Goal: Task Accomplishment & Management: Complete application form

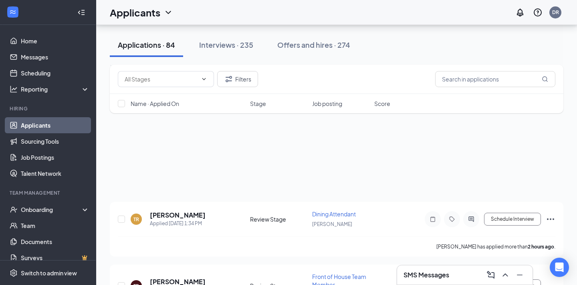
scroll to position [4773, 0]
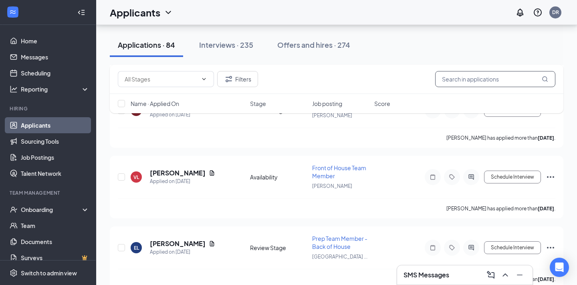
click at [467, 78] on input "text" at bounding box center [495, 79] width 120 height 16
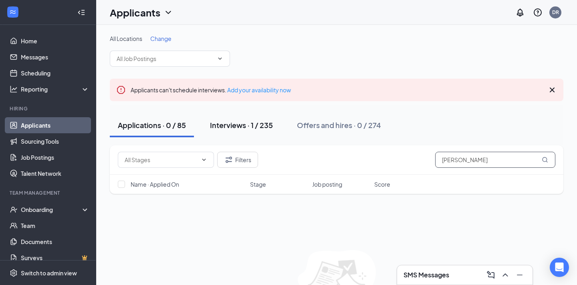
type input "[PERSON_NAME]"
click at [238, 119] on button "Interviews · 1 / 235" at bounding box center [241, 125] width 79 height 24
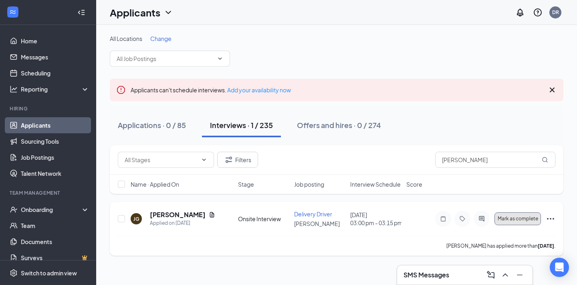
click at [528, 219] on span "Mark as complete" at bounding box center [518, 219] width 40 height 6
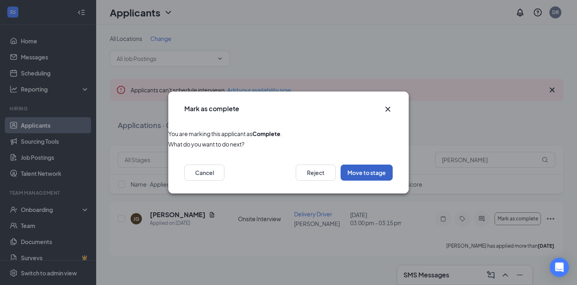
click at [371, 176] on button "Move to stage" at bounding box center [367, 172] width 52 height 16
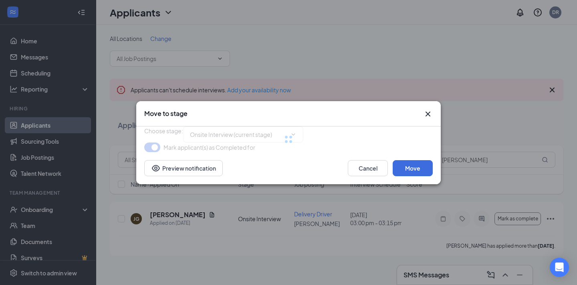
type input "Hiring Complete (next stage)"
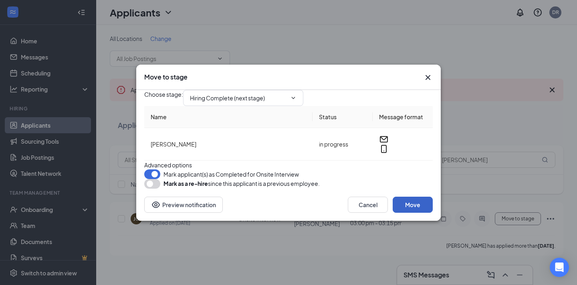
click at [425, 212] on button "Move" at bounding box center [413, 204] width 40 height 16
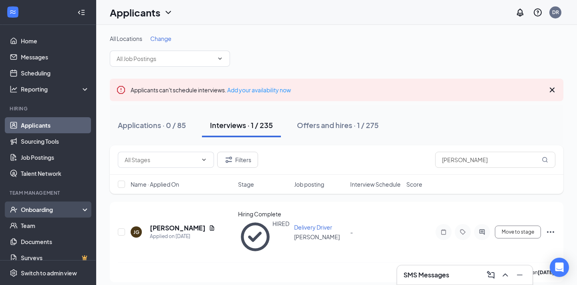
click at [38, 213] on div "Onboarding" at bounding box center [52, 209] width 62 height 8
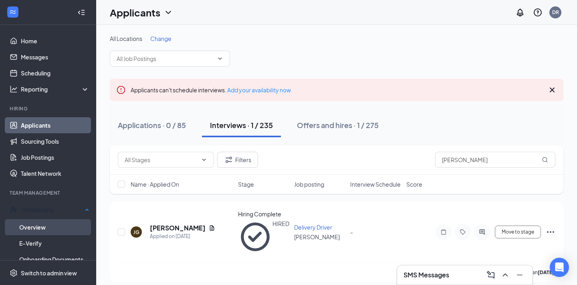
click at [41, 226] on link "Overview" at bounding box center [54, 227] width 70 height 16
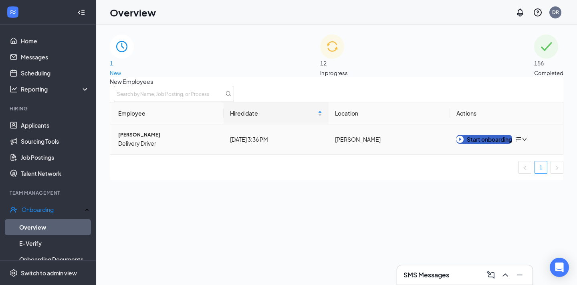
click at [486, 144] on div "Start onboarding" at bounding box center [485, 139] width 56 height 9
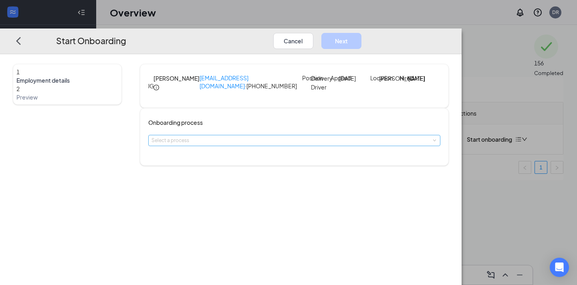
click at [307, 144] on div "Select a process" at bounding box center [293, 140] width 282 height 8
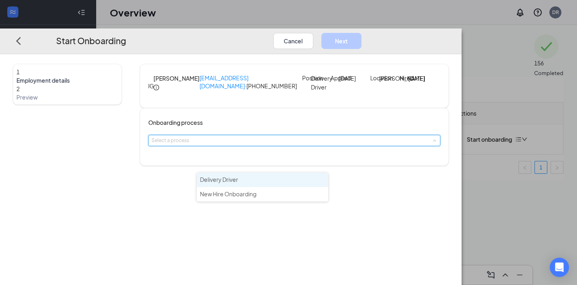
click at [254, 183] on li "Delivery Driver" at bounding box center [262, 179] width 131 height 14
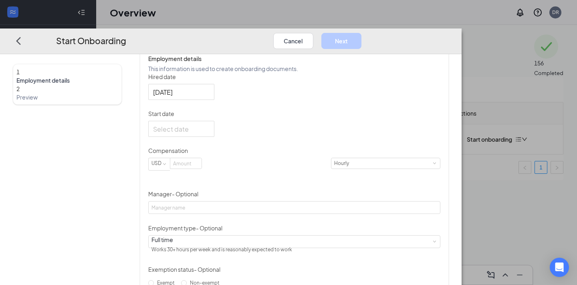
scroll to position [127, 0]
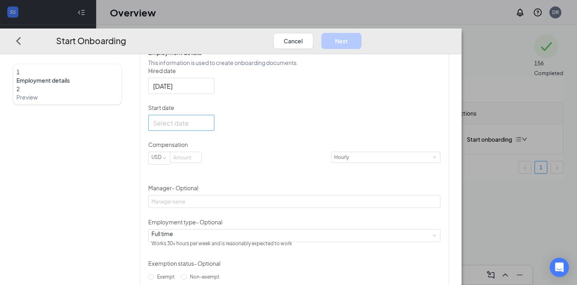
click at [210, 128] on div at bounding box center [181, 123] width 57 height 10
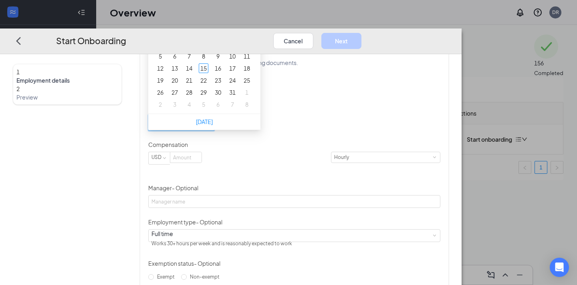
type input "[DATE]"
click at [208, 73] on div "15" at bounding box center [204, 68] width 10 height 10
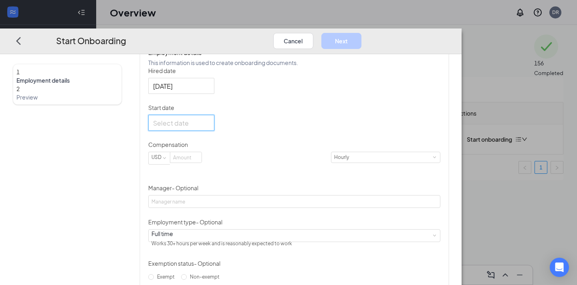
click at [210, 128] on div at bounding box center [181, 123] width 57 height 10
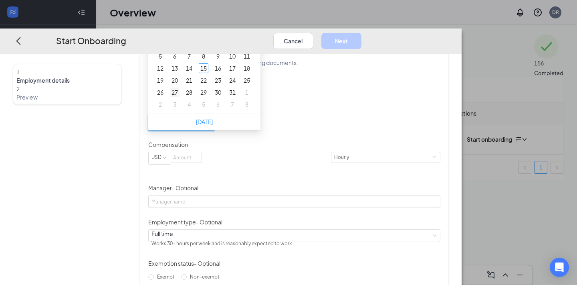
type input "[DATE]"
click at [180, 97] on div "27" at bounding box center [175, 92] width 10 height 10
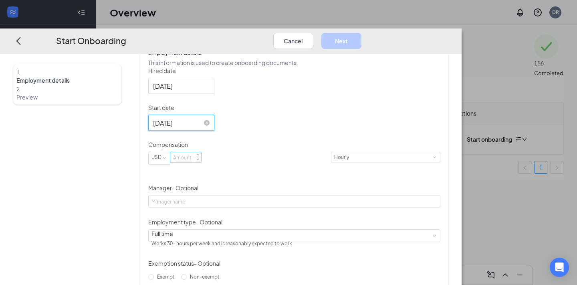
click at [202, 162] on input at bounding box center [185, 157] width 31 height 10
type input "10"
click at [449, 196] on div "1 Employment details 2 Preview [PERSON_NAME] [EMAIL_ADDRESS][DOMAIN_NAME] · [PH…" at bounding box center [231, 136] width 436 height 400
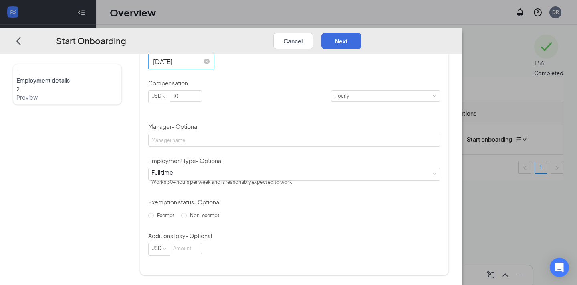
scroll to position [217, 0]
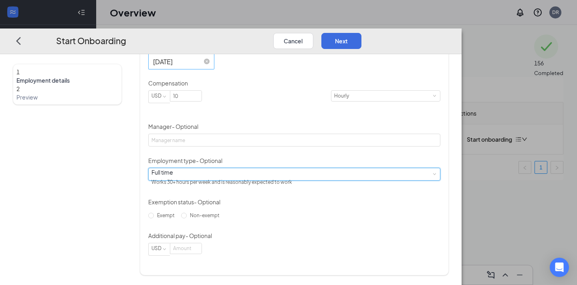
click at [232, 180] on div "Full time Works 30+ hours per week and is reasonably expected to work" at bounding box center [295, 174] width 286 height 12
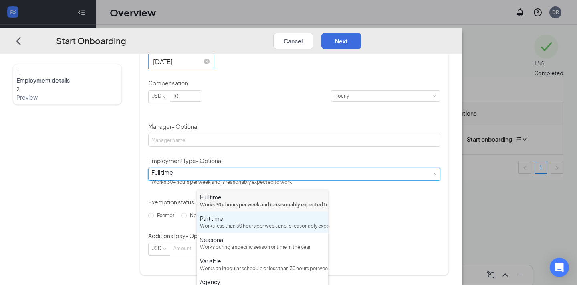
click at [226, 222] on div "Part time" at bounding box center [262, 218] width 125 height 8
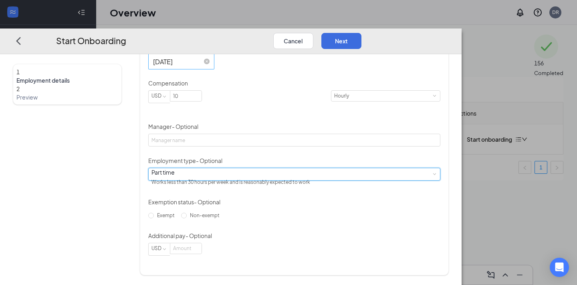
scroll to position [223, 0]
click at [187, 218] on input "Non-exempt" at bounding box center [184, 215] width 6 height 6
radio input "true"
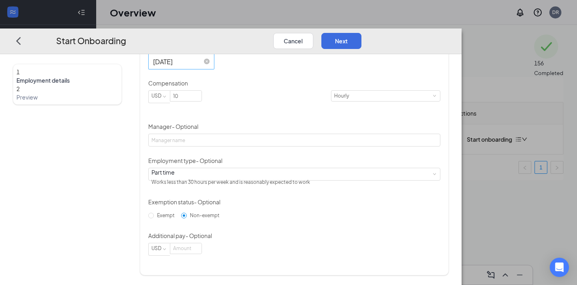
scroll to position [0, 0]
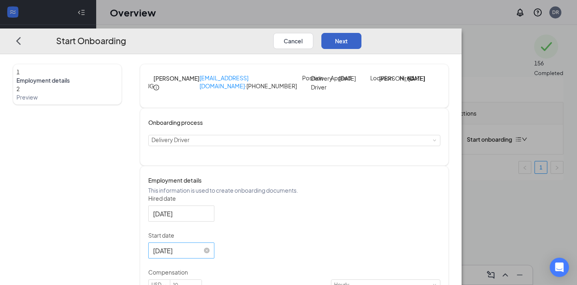
click at [362, 33] on button "Next" at bounding box center [341, 41] width 40 height 16
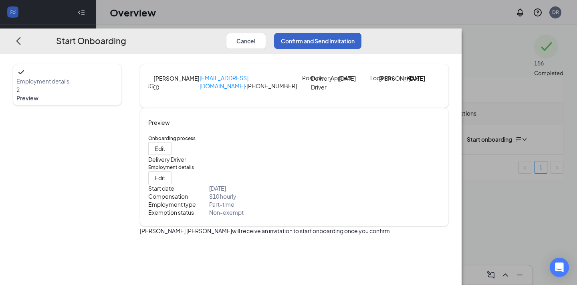
click at [362, 33] on button "Confirm and Send Invitation" at bounding box center [317, 41] width 87 height 16
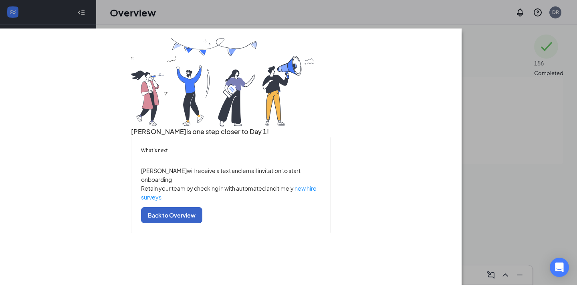
click at [202, 223] on button "Back to Overview" at bounding box center [171, 215] width 61 height 16
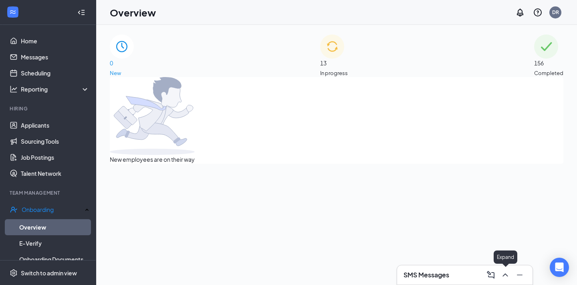
click at [507, 274] on icon "ChevronUp" at bounding box center [505, 274] width 5 height 3
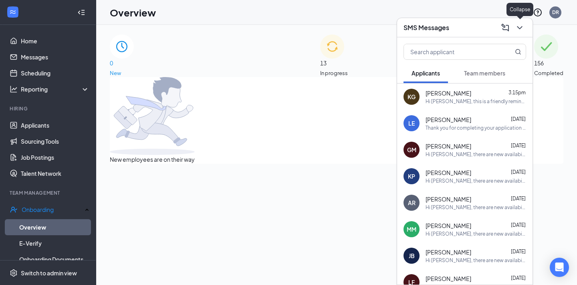
click at [518, 29] on icon "ChevronDown" at bounding box center [520, 28] width 10 height 10
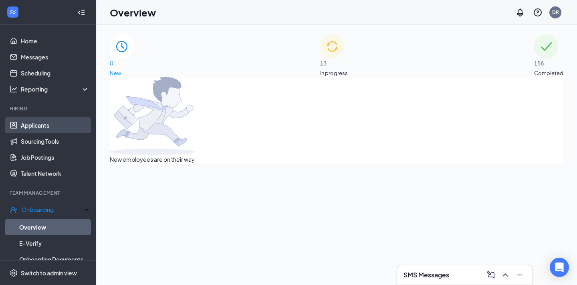
click at [40, 124] on link "Applicants" at bounding box center [55, 125] width 69 height 16
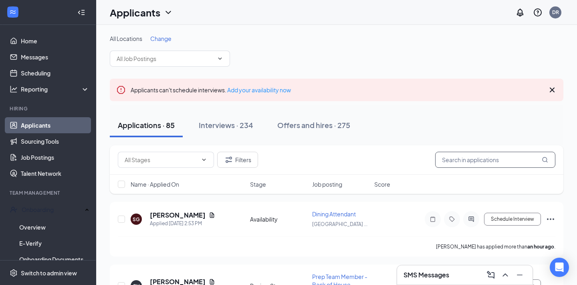
click at [467, 157] on input "text" at bounding box center [495, 160] width 120 height 16
click at [467, 160] on input "text" at bounding box center [495, 160] width 120 height 16
click at [36, 37] on link "Home" at bounding box center [55, 41] width 69 height 16
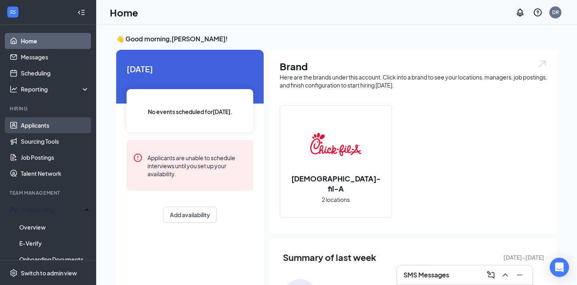
click at [50, 125] on link "Applicants" at bounding box center [55, 125] width 69 height 16
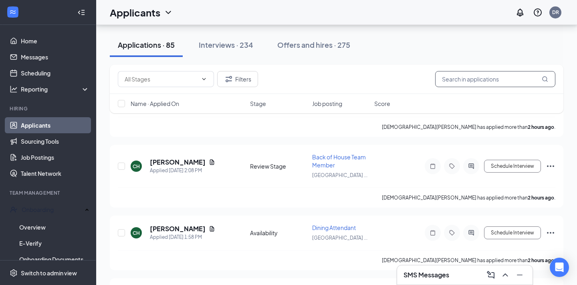
scroll to position [191, 0]
click at [249, 45] on div "Interviews · 234" at bounding box center [226, 45] width 55 height 10
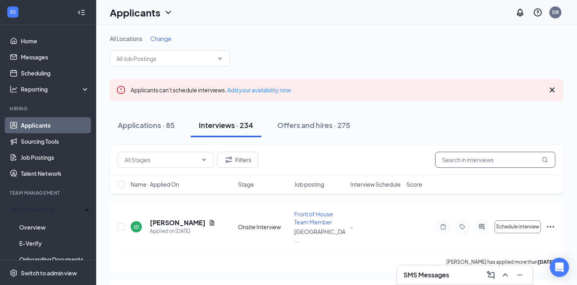
click at [472, 162] on input "text" at bounding box center [495, 160] width 120 height 16
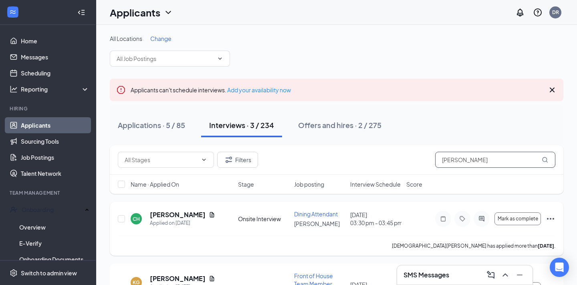
type input "[PERSON_NAME]"
click at [552, 218] on icon "Ellipses" at bounding box center [551, 219] width 10 height 10
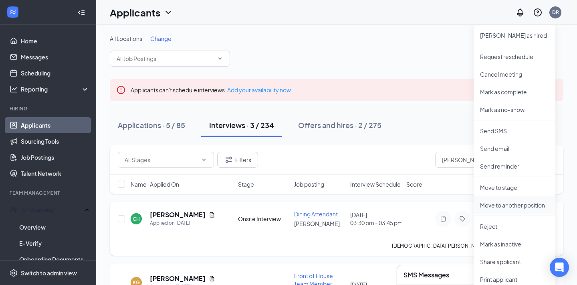
click at [532, 206] on p "Move to another position" at bounding box center [514, 205] width 69 height 8
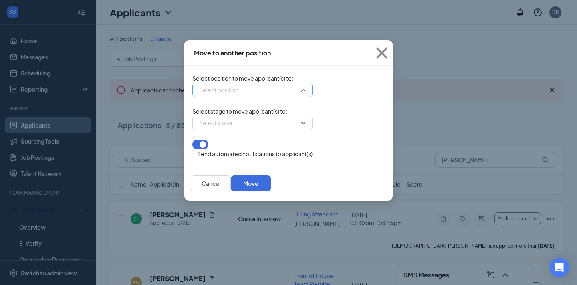
click at [242, 95] on input "search" at bounding box center [249, 90] width 105 height 14
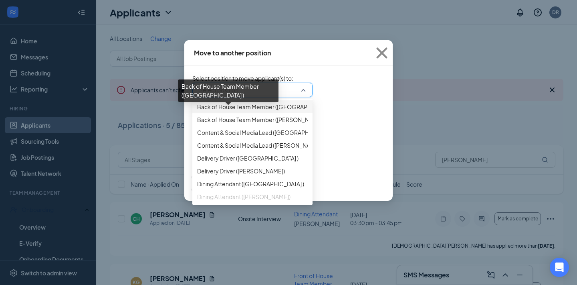
click at [235, 111] on span "Back of House Team Member ([GEOGRAPHIC_DATA] )" at bounding box center [267, 106] width 141 height 9
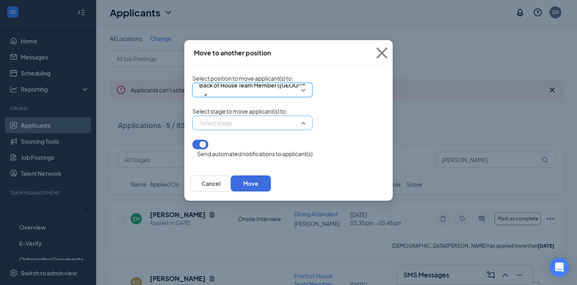
click at [237, 129] on input "search" at bounding box center [249, 123] width 105 height 14
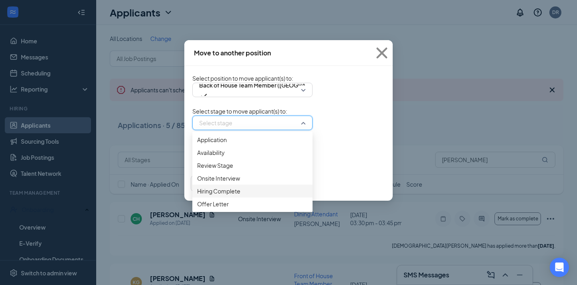
click at [200, 195] on span "Hiring Complete" at bounding box center [252, 190] width 111 height 9
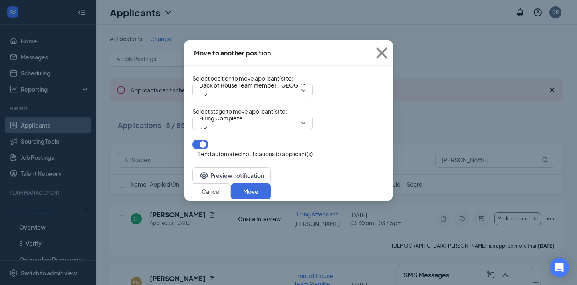
click at [192, 149] on button "button" at bounding box center [200, 144] width 16 height 10
click at [271, 186] on button "Move" at bounding box center [251, 191] width 40 height 16
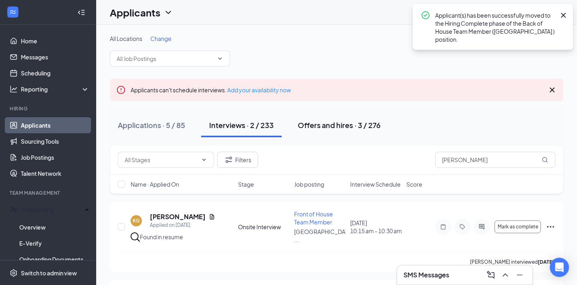
click at [344, 124] on div "Offers and hires · 3 / 276" at bounding box center [339, 125] width 83 height 10
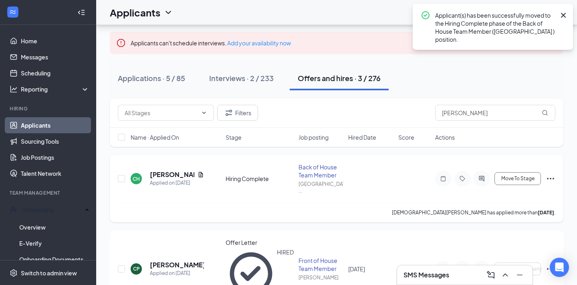
scroll to position [40, 0]
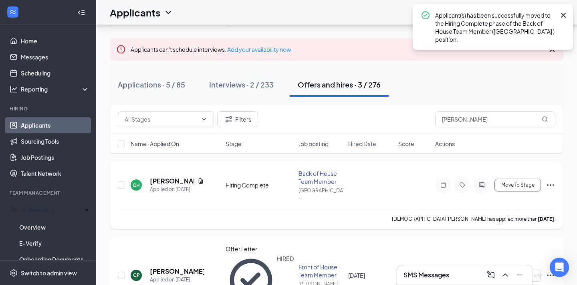
click at [553, 184] on icon "Ellipses" at bounding box center [550, 185] width 7 height 2
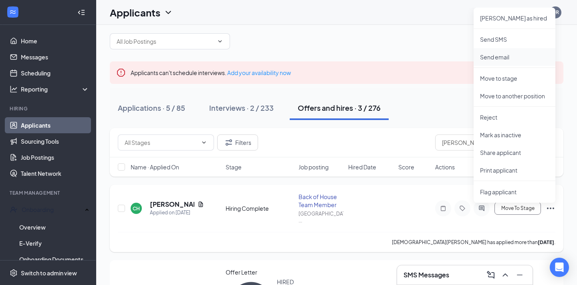
scroll to position [15, 0]
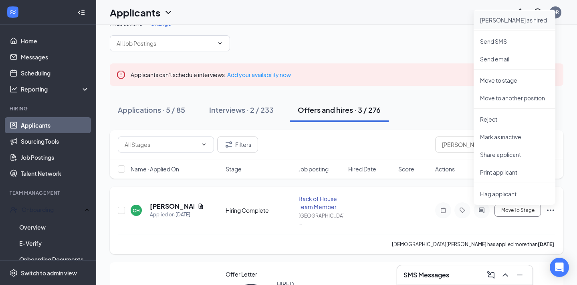
click at [512, 21] on p "[PERSON_NAME] as hired" at bounding box center [514, 20] width 69 height 8
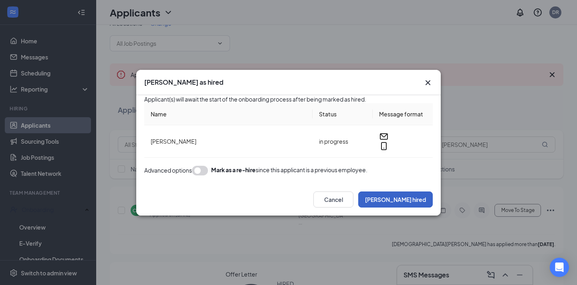
click at [423, 207] on button "[PERSON_NAME] hired" at bounding box center [395, 199] width 75 height 16
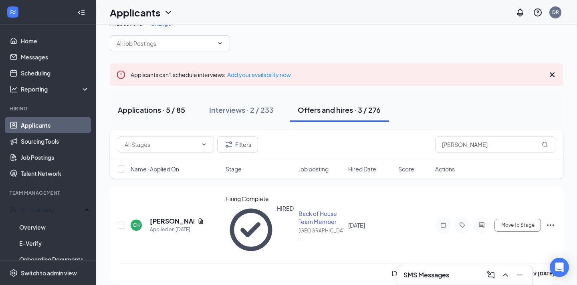
click at [167, 106] on div "Applications · 5 / 85" at bounding box center [151, 110] width 67 height 10
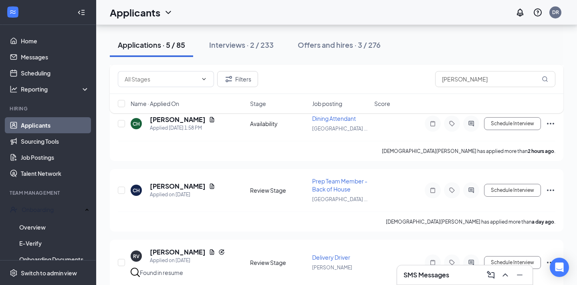
scroll to position [229, 0]
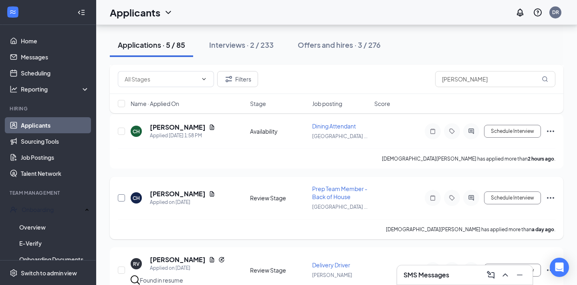
click at [122, 197] on input "checkbox" at bounding box center [121, 197] width 7 height 7
checkbox input "true"
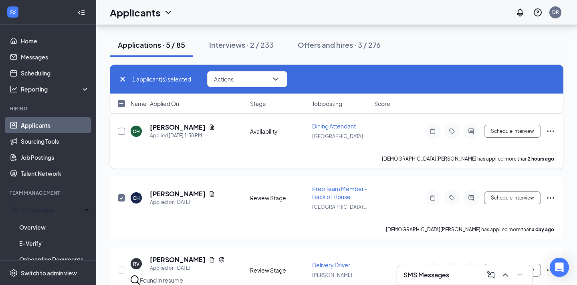
click at [122, 128] on input "checkbox" at bounding box center [121, 130] width 7 height 7
checkbox input "true"
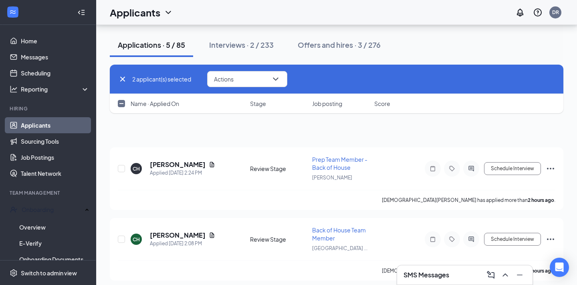
scroll to position [43, 0]
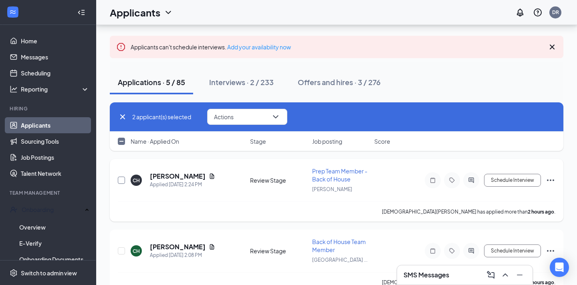
click at [121, 182] on input "checkbox" at bounding box center [121, 179] width 7 height 7
checkbox input "true"
click at [123, 250] on input "checkbox" at bounding box center [121, 250] width 7 height 7
checkbox input "true"
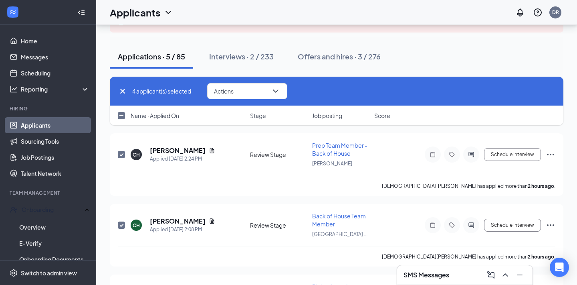
scroll to position [81, 0]
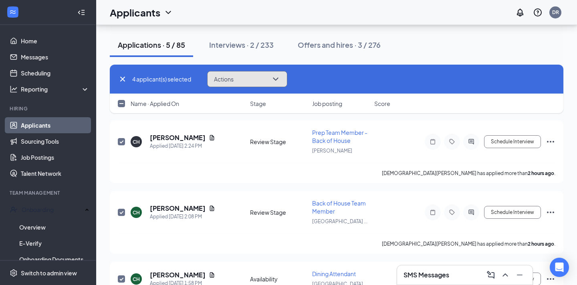
click at [279, 81] on icon "ChevronDown" at bounding box center [276, 79] width 10 height 10
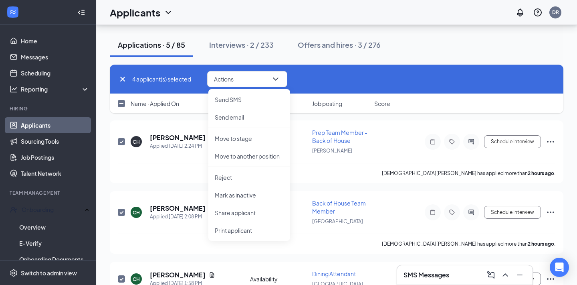
click at [121, 103] on input "checkbox" at bounding box center [121, 103] width 7 height 7
checkbox input "true"
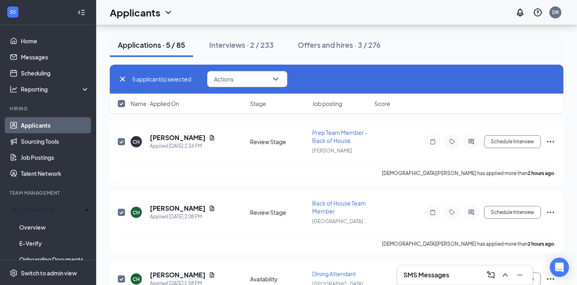
click at [123, 80] on icon "Cross" at bounding box center [122, 79] width 5 height 5
checkbox input "false"
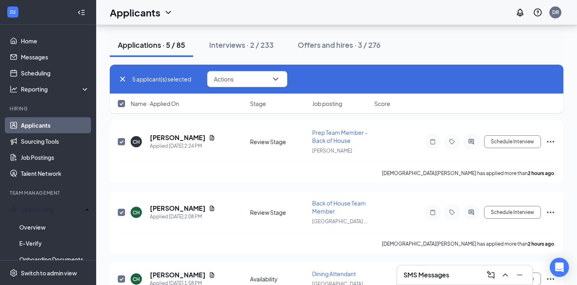
checkbox input "false"
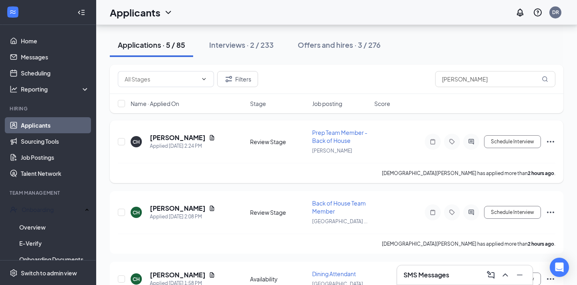
click at [554, 138] on icon "Ellipses" at bounding box center [551, 142] width 10 height 10
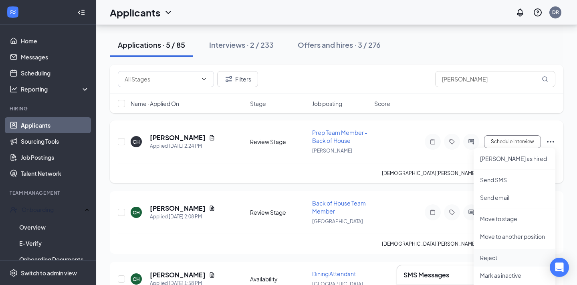
click at [499, 259] on p "Reject" at bounding box center [514, 257] width 69 height 8
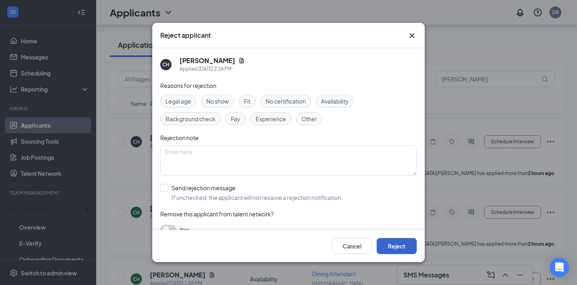
click at [398, 245] on button "Reject" at bounding box center [397, 246] width 40 height 16
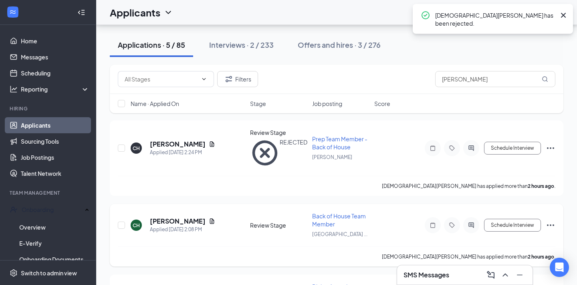
click at [550, 220] on icon "Ellipses" at bounding box center [551, 225] width 10 height 10
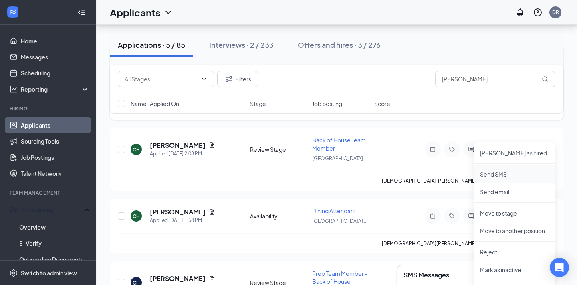
scroll to position [158, 0]
click at [496, 251] on p "Reject" at bounding box center [514, 251] width 69 height 8
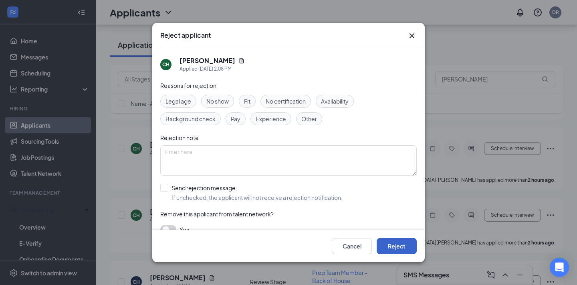
click at [407, 243] on button "Reject" at bounding box center [397, 246] width 40 height 16
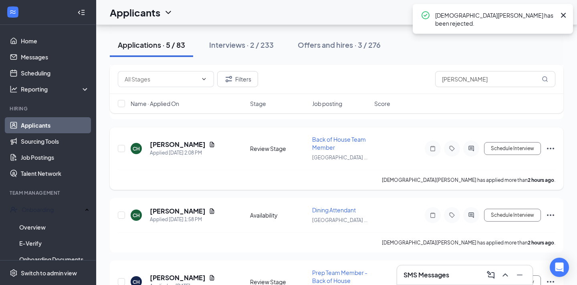
scroll to position [123, 0]
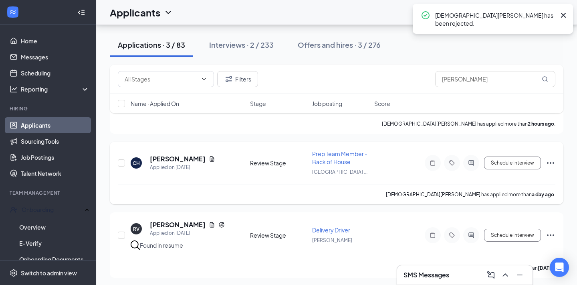
click at [548, 162] on icon "Ellipses" at bounding box center [550, 163] width 7 height 2
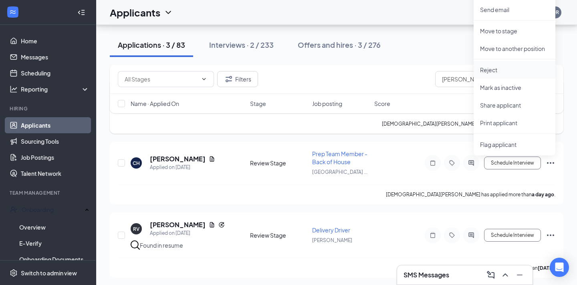
click at [505, 73] on p "Reject" at bounding box center [514, 70] width 69 height 8
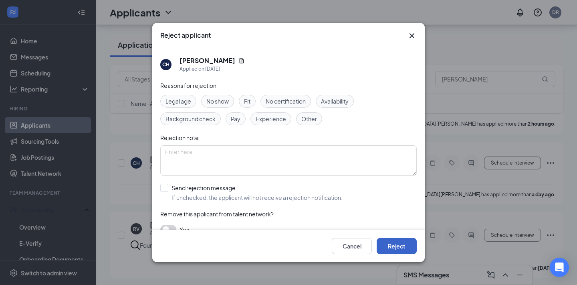
click at [397, 243] on button "Reject" at bounding box center [397, 246] width 40 height 16
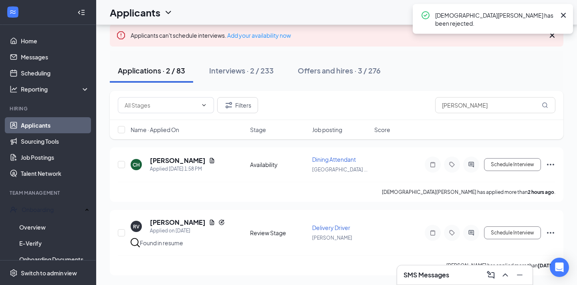
scroll to position [53, 0]
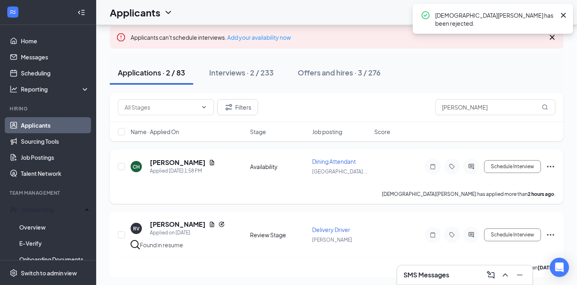
click at [550, 166] on icon "Ellipses" at bounding box center [550, 167] width 7 height 2
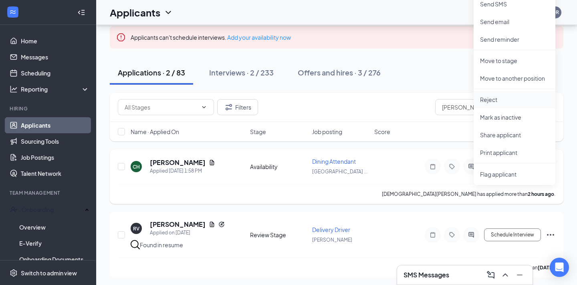
click at [508, 100] on p "Reject" at bounding box center [514, 99] width 69 height 8
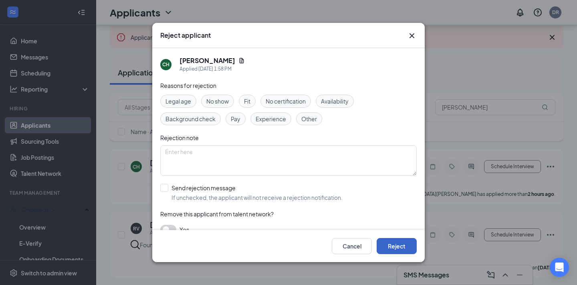
click at [392, 243] on button "Reject" at bounding box center [397, 246] width 40 height 16
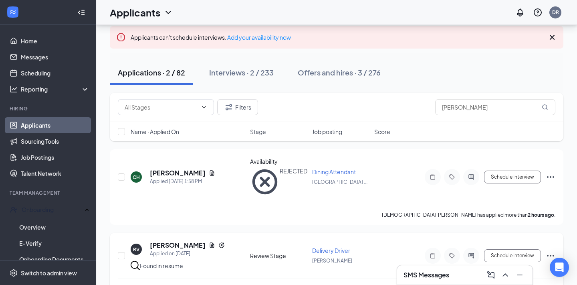
click at [551, 251] on icon "Ellipses" at bounding box center [551, 256] width 10 height 10
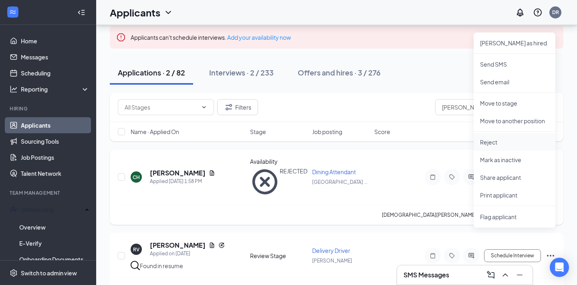
click at [501, 144] on p "Reject" at bounding box center [514, 142] width 69 height 8
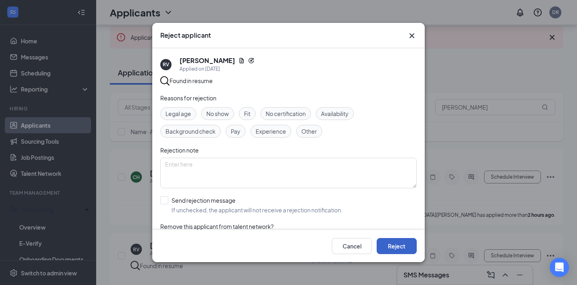
click at [397, 244] on button "Reject" at bounding box center [397, 246] width 40 height 16
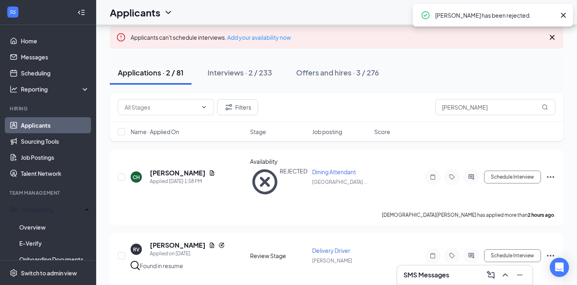
scroll to position [0, 0]
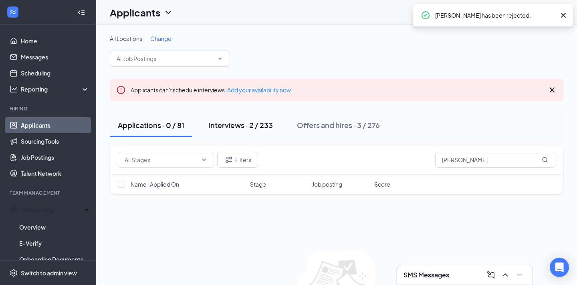
click at [263, 127] on div "Interviews · 2 / 233" at bounding box center [240, 125] width 65 height 10
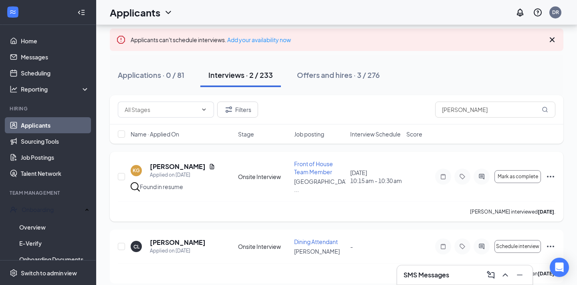
scroll to position [52, 0]
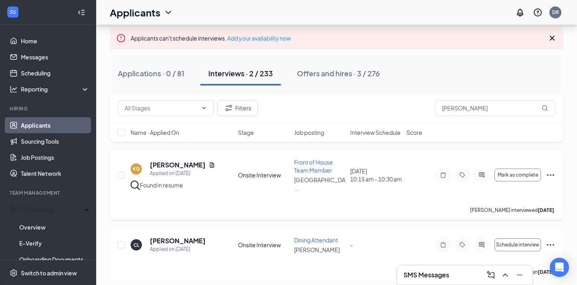
click at [551, 171] on icon "Ellipses" at bounding box center [551, 175] width 10 height 10
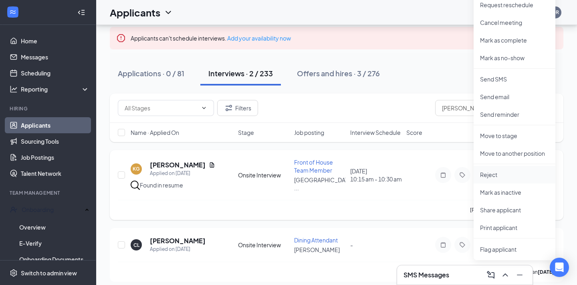
click at [510, 177] on p "Reject" at bounding box center [514, 174] width 69 height 8
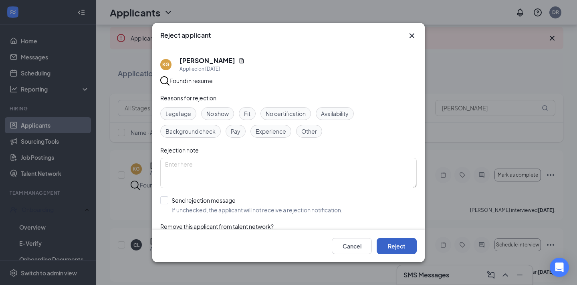
click at [403, 240] on button "Reject" at bounding box center [397, 246] width 40 height 16
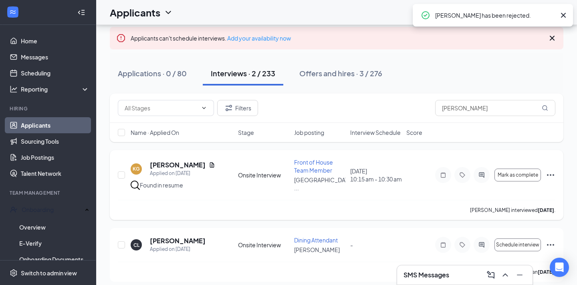
scroll to position [0, 0]
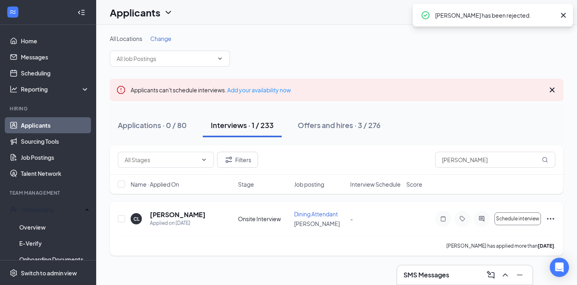
click at [550, 218] on icon "Ellipses" at bounding box center [550, 219] width 7 height 2
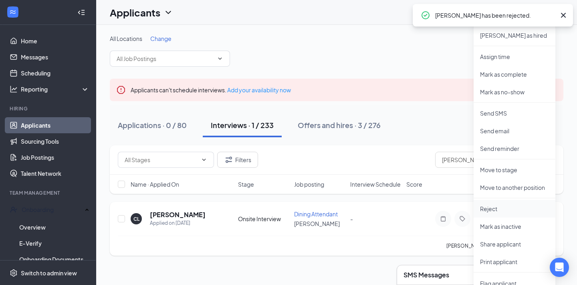
click at [505, 206] on p "Reject" at bounding box center [514, 208] width 69 height 8
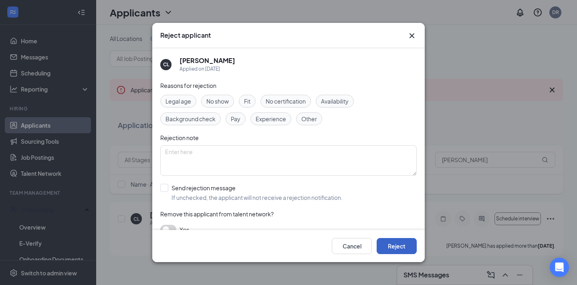
click at [404, 245] on button "Reject" at bounding box center [397, 246] width 40 height 16
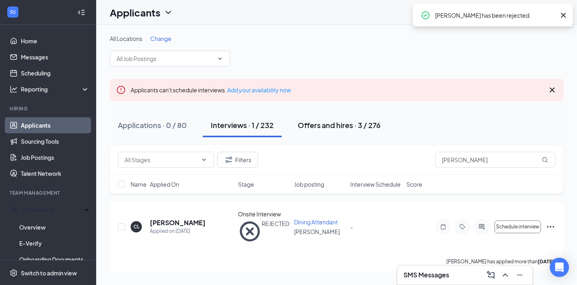
click at [344, 127] on div "Offers and hires · 3 / 276" at bounding box center [339, 125] width 83 height 10
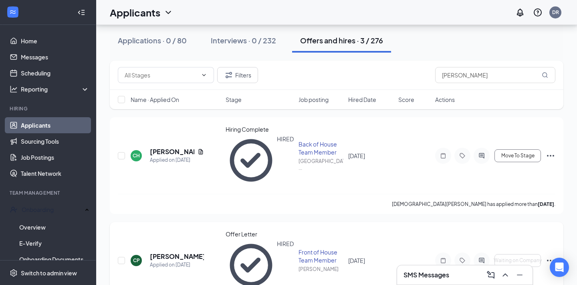
scroll to position [92, 0]
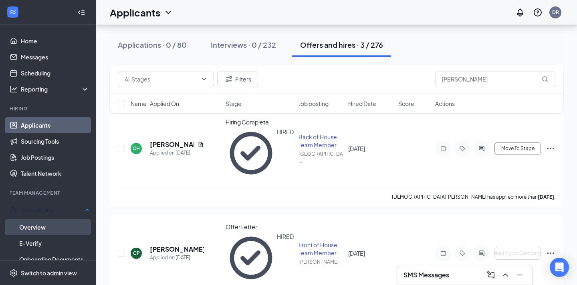
click at [48, 226] on link "Overview" at bounding box center [54, 227] width 70 height 16
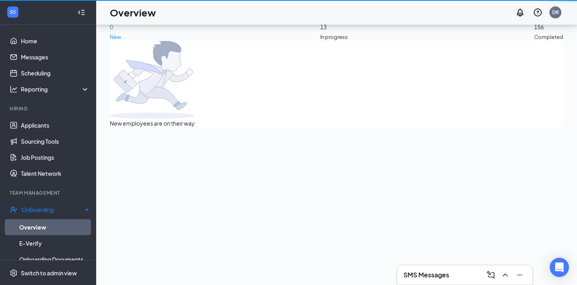
scroll to position [36, 0]
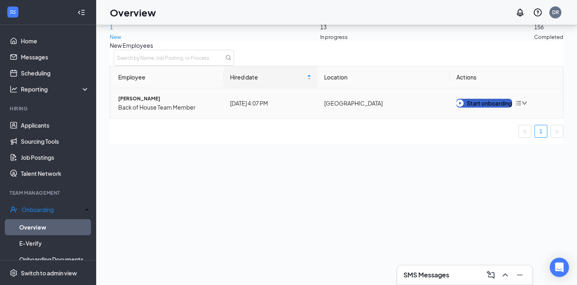
click at [493, 107] on div "Start onboarding" at bounding box center [485, 103] width 56 height 9
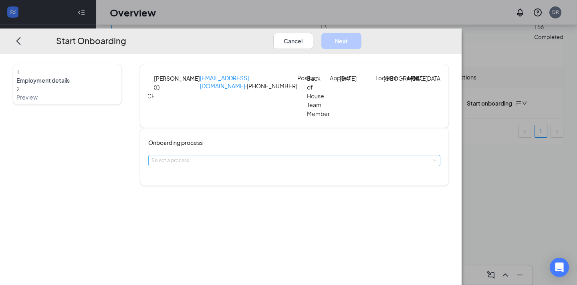
click at [263, 164] on div "Select a process" at bounding box center [293, 160] width 282 height 8
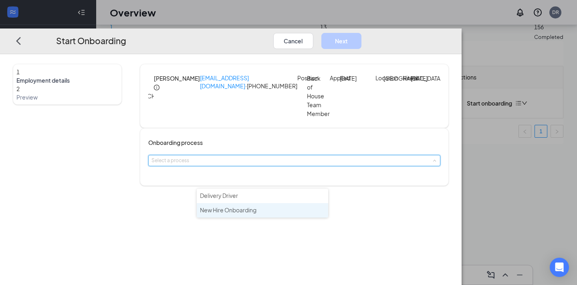
click at [250, 209] on span "New Hire Onboarding" at bounding box center [228, 209] width 57 height 7
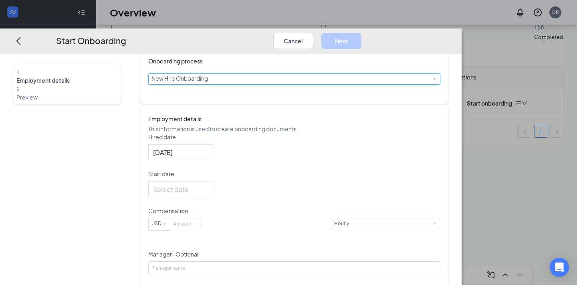
scroll to position [103, 0]
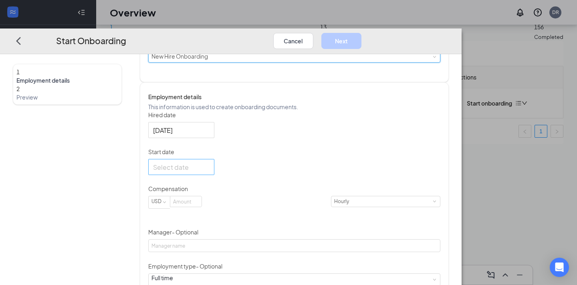
click at [210, 172] on div at bounding box center [181, 167] width 57 height 10
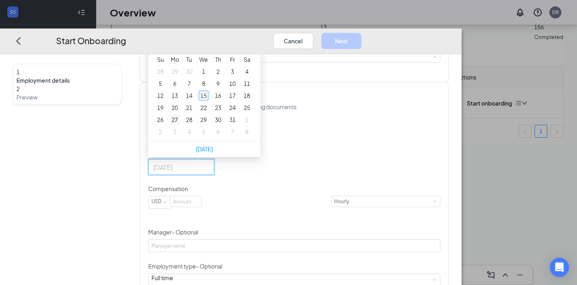
type input "[DATE]"
drag, startPoint x: 227, startPoint y: 138, endPoint x: 226, endPoint y: 149, distance: 10.9
click at [226, 137] on tbody "28 29 30 1 2 3 4 5 6 7 8 9 10 11 12 13 14 15 16 17 18 19 20 21 22 23 24 25 26 2…" at bounding box center [203, 101] width 101 height 72
click at [180, 124] on div "27" at bounding box center [175, 120] width 10 height 10
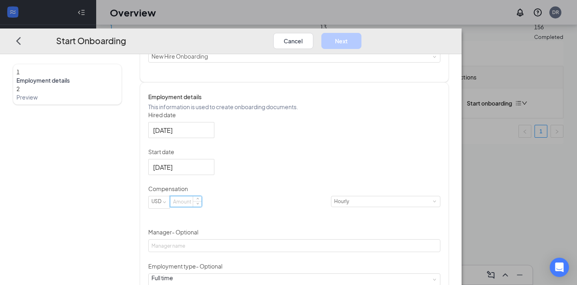
click at [202, 206] on input at bounding box center [185, 201] width 31 height 10
type input "10"
click at [432, 184] on div "Hired date [DATE] Start date [DATE] [DATE] Su Mo Tu We Th Fr Sa 28 29 30 1 2 3 …" at bounding box center [294, 236] width 292 height 250
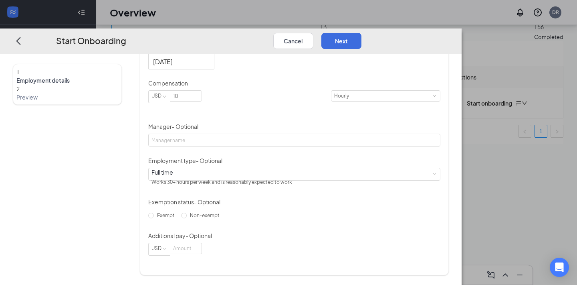
scroll to position [239, 0]
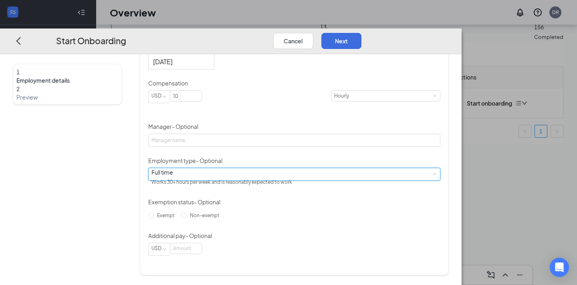
click at [214, 178] on div "Full time Works 30+ hours per week and is reasonably expected to work" at bounding box center [295, 174] width 286 height 12
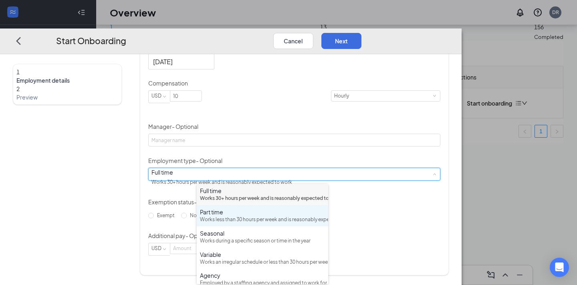
click at [219, 216] on div "Part time" at bounding box center [262, 212] width 125 height 8
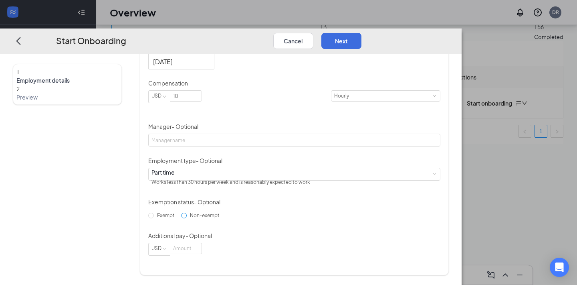
click at [187, 218] on input "Non-exempt" at bounding box center [184, 215] width 6 height 6
radio input "true"
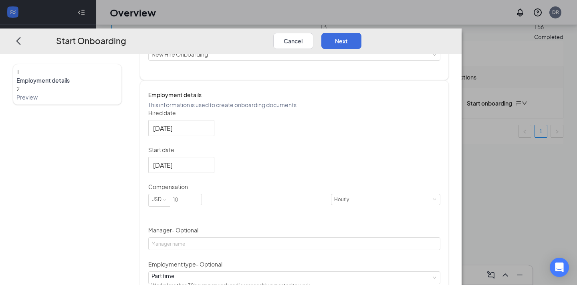
scroll to position [0, 0]
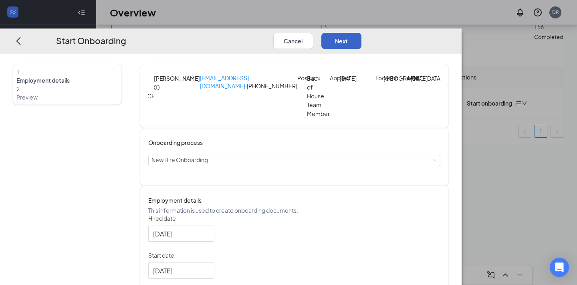
click at [362, 33] on button "Next" at bounding box center [341, 41] width 40 height 16
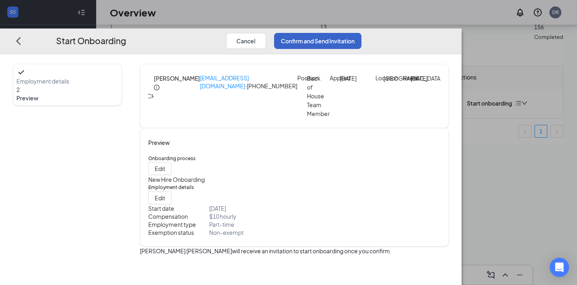
click at [362, 33] on button "Confirm and Send Invitation" at bounding box center [317, 41] width 87 height 16
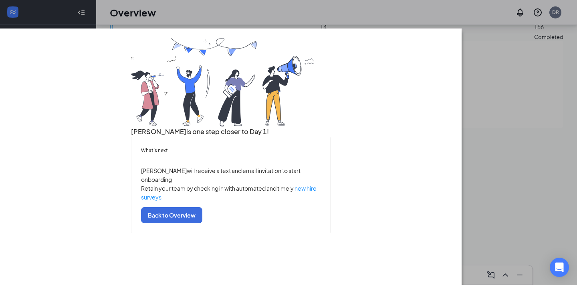
scroll to position [34, 0]
click at [202, 223] on button "Back to Overview" at bounding box center [171, 215] width 61 height 16
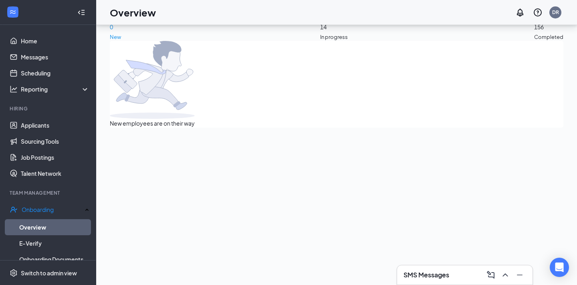
scroll to position [0, 0]
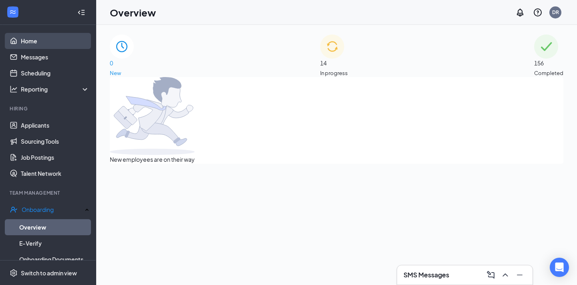
click at [31, 39] on link "Home" at bounding box center [55, 41] width 69 height 16
